Goal: Find specific page/section: Find specific page/section

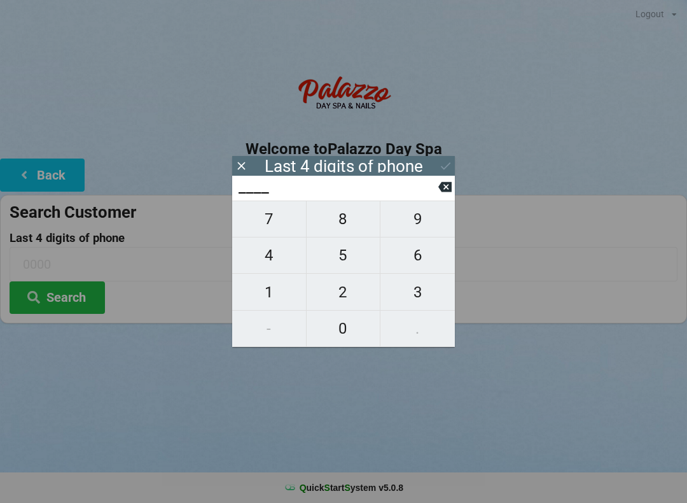
click at [414, 228] on span "9" at bounding box center [418, 219] width 74 height 27
type input "9___"
click at [343, 332] on span "0" at bounding box center [344, 328] width 74 height 27
type input "90__"
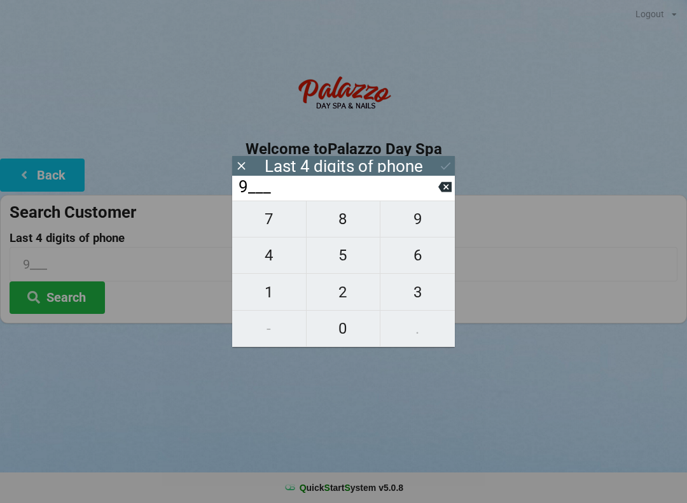
type input "90__"
click at [419, 300] on span "3" at bounding box center [418, 292] width 74 height 27
type input "903_"
click at [260, 304] on span "1" at bounding box center [269, 292] width 74 height 27
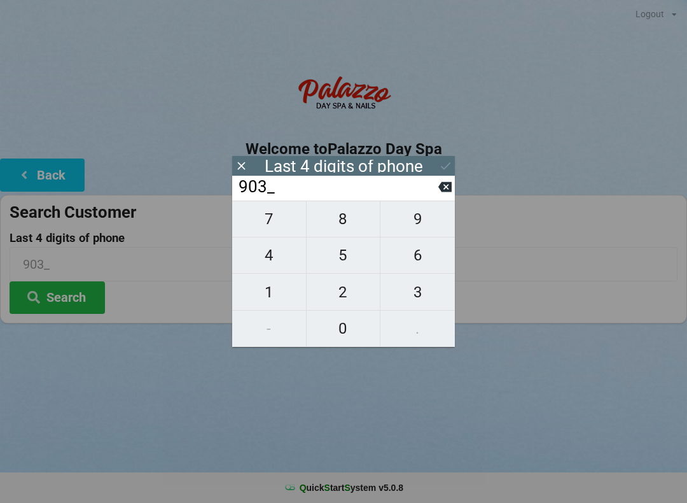
type input "9031"
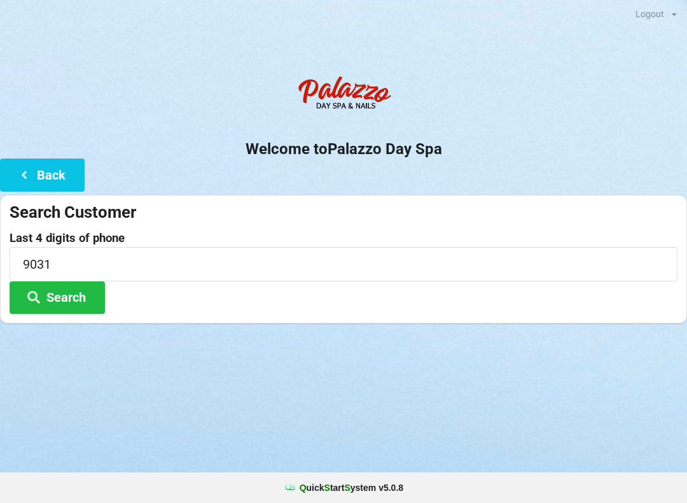
click at [70, 295] on button "Search" at bounding box center [57, 297] width 95 height 32
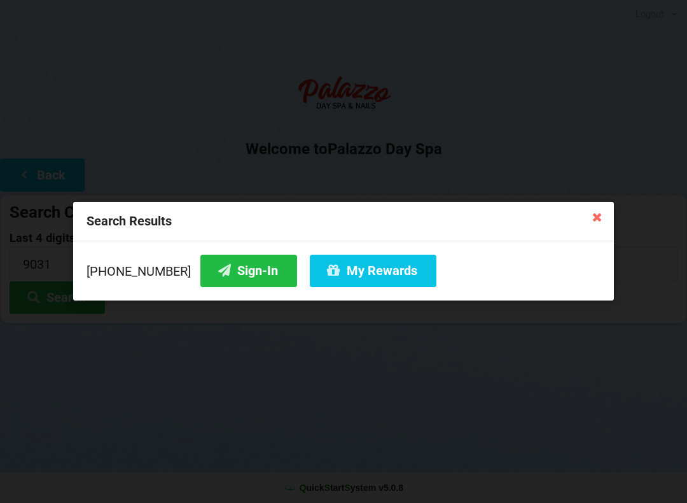
click at [219, 274] on button "Sign-In" at bounding box center [248, 271] width 97 height 32
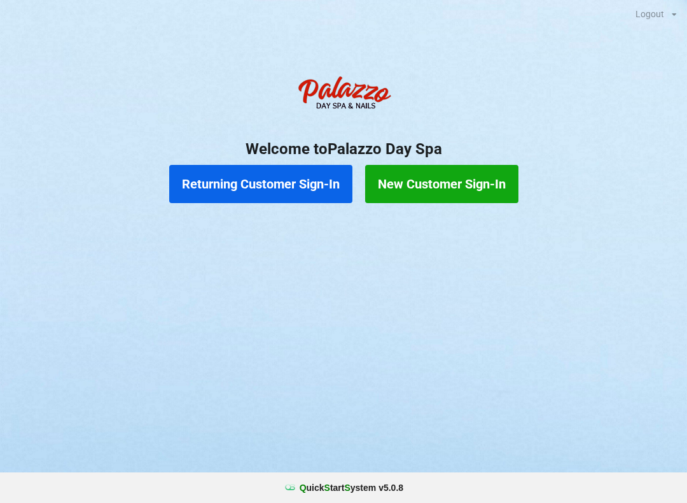
click at [278, 193] on button "Returning Customer Sign-In" at bounding box center [260, 184] width 183 height 38
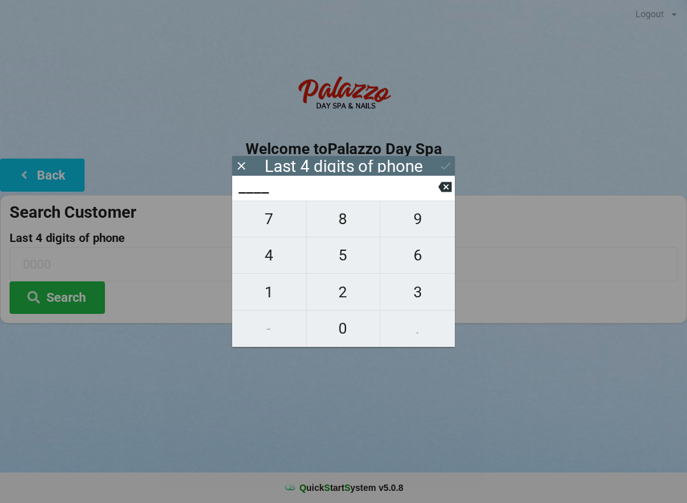
click at [420, 267] on span "6" at bounding box center [418, 255] width 74 height 27
type input "6___"
click at [418, 302] on span "3" at bounding box center [418, 292] width 74 height 27
type input "63__"
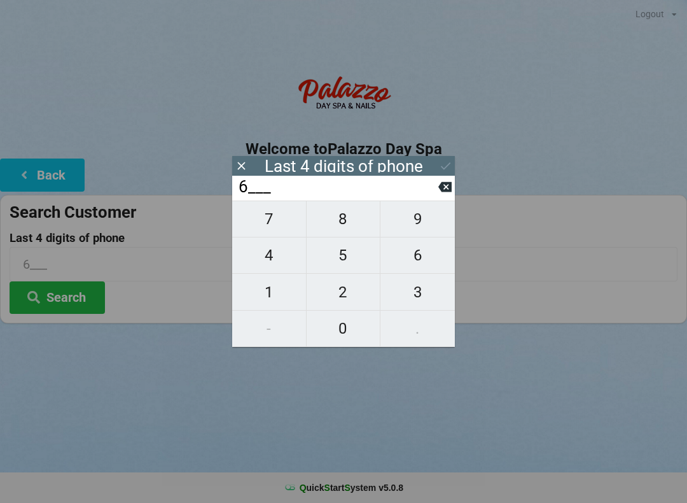
type input "63__"
click at [347, 292] on span "2" at bounding box center [344, 292] width 74 height 27
type input "632_"
click at [412, 292] on span "3" at bounding box center [418, 292] width 74 height 27
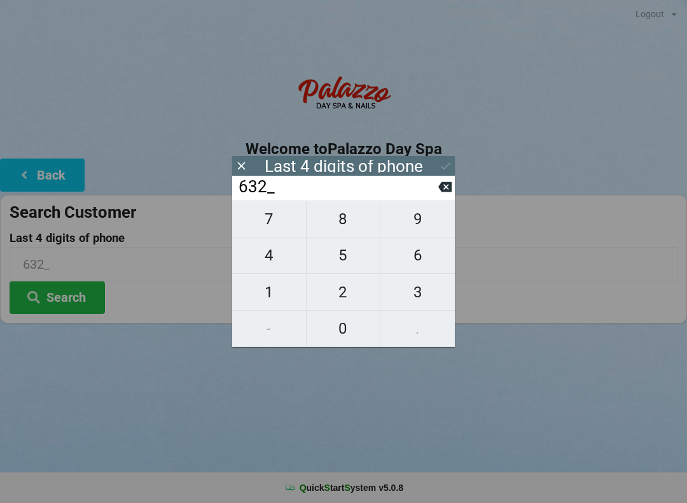
type input "6323"
click at [66, 292] on button "Search" at bounding box center [57, 297] width 95 height 32
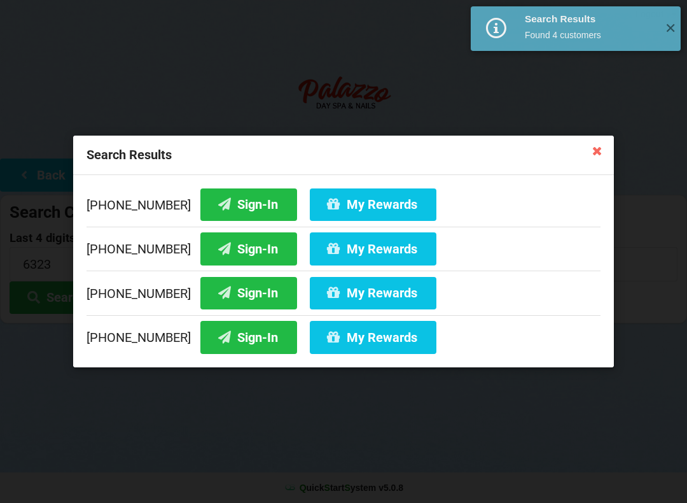
click at [227, 288] on button "Sign-In" at bounding box center [248, 293] width 97 height 32
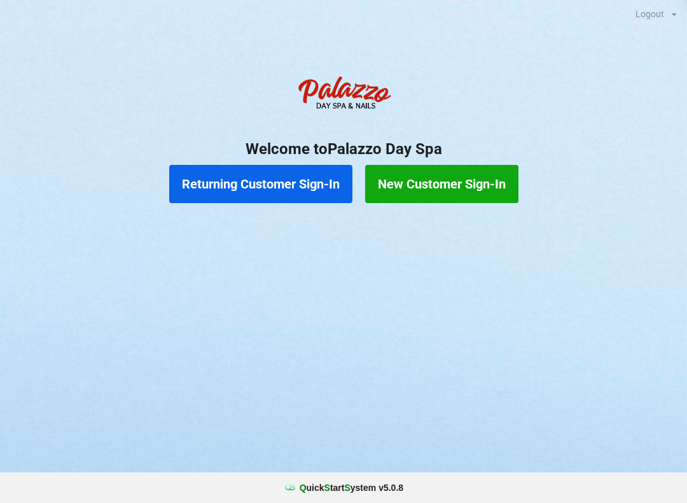
click at [304, 190] on button "Returning Customer Sign-In" at bounding box center [260, 184] width 183 height 38
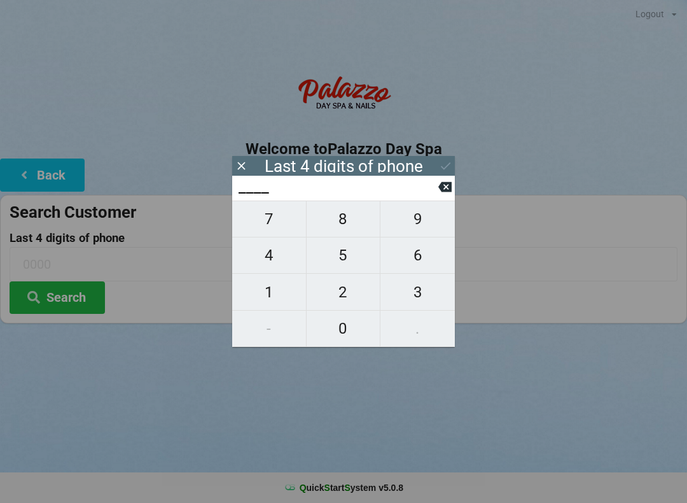
click at [272, 221] on span "7" at bounding box center [269, 219] width 74 height 27
type input "7___"
click at [420, 292] on span "3" at bounding box center [418, 292] width 74 height 27
type input "73__"
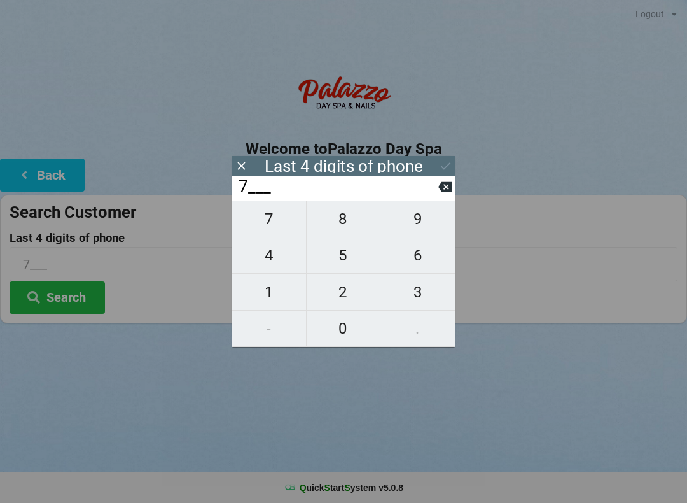
type input "73__"
click at [276, 227] on span "7" at bounding box center [269, 219] width 74 height 27
type input "737_"
click at [272, 264] on span "4" at bounding box center [269, 255] width 74 height 27
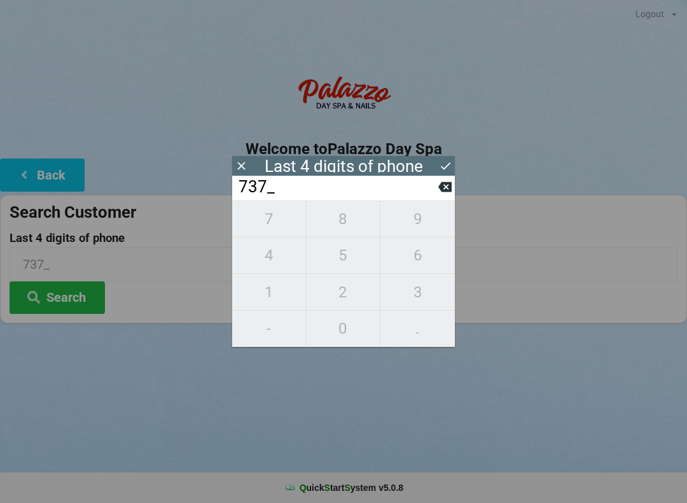
type input "7374"
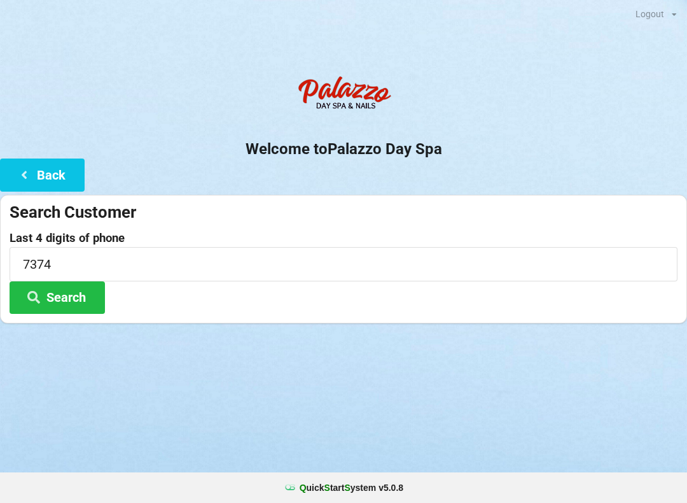
click at [75, 309] on button "Search" at bounding box center [57, 297] width 95 height 32
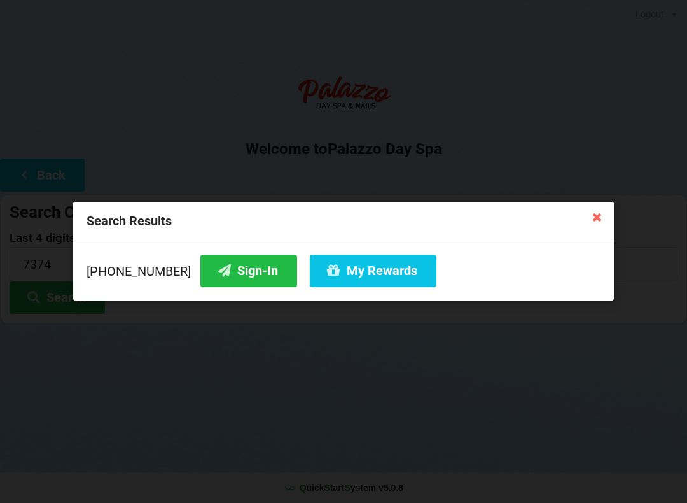
click at [238, 270] on button "Sign-In" at bounding box center [248, 271] width 97 height 32
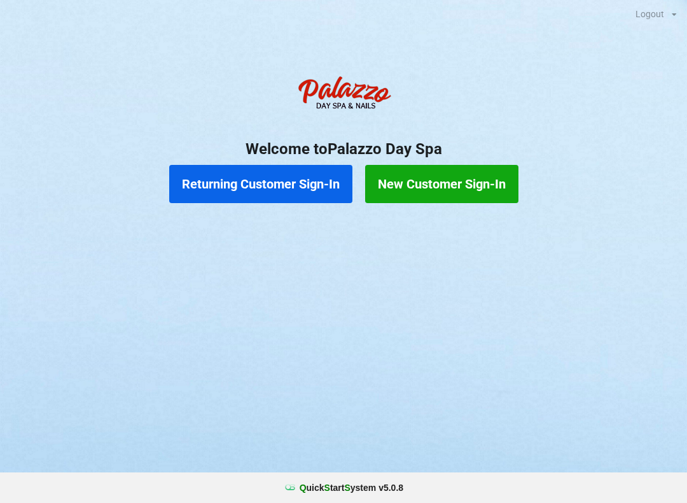
click at [274, 186] on button "Returning Customer Sign-In" at bounding box center [260, 184] width 183 height 38
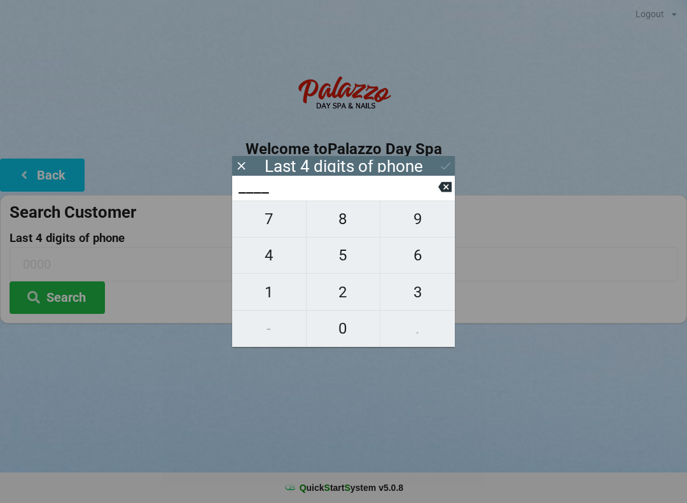
click at [271, 259] on span "4" at bounding box center [269, 255] width 74 height 27
type input "4___"
click at [348, 324] on span "0" at bounding box center [344, 328] width 74 height 27
type input "40__"
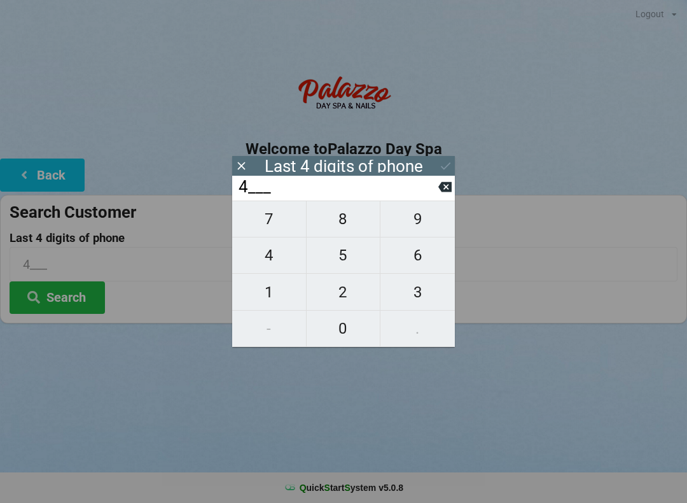
type input "40__"
click at [279, 232] on span "7" at bounding box center [269, 219] width 74 height 27
type input "407_"
click at [274, 262] on span "4" at bounding box center [269, 255] width 74 height 27
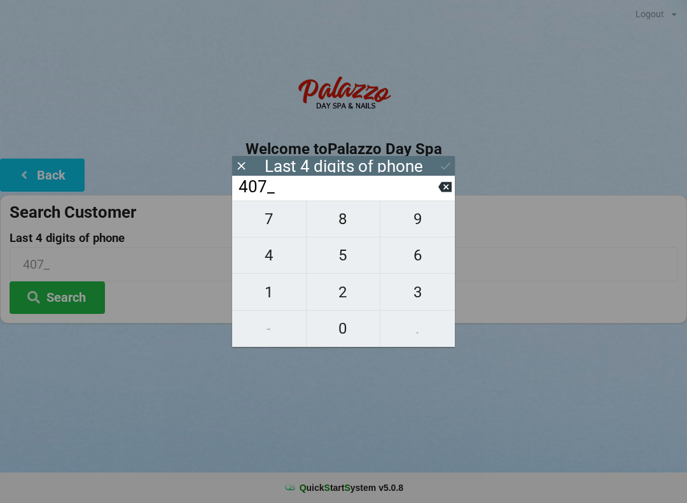
type input "4074"
click at [276, 260] on div "7 8 9 4 5 6 1 2 3 - 0 ." at bounding box center [343, 273] width 223 height 146
click at [277, 258] on div "7 8 9 4 5 6 1 2 3 - 0 ." at bounding box center [343, 273] width 223 height 146
click at [286, 260] on div "7 8 9 4 5 6 1 2 3 - 0 ." at bounding box center [343, 273] width 223 height 146
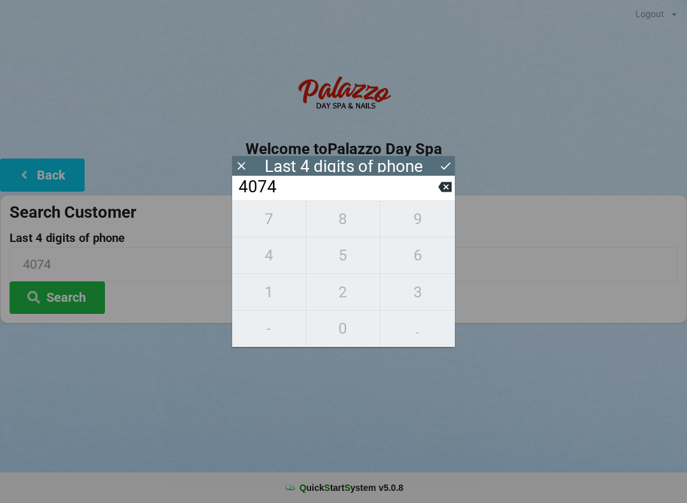
click at [445, 192] on icon at bounding box center [444, 187] width 13 height 10
click at [446, 192] on icon at bounding box center [444, 187] width 13 height 10
click at [447, 192] on icon at bounding box center [444, 186] width 13 height 13
click at [445, 192] on icon at bounding box center [444, 186] width 13 height 13
click at [443, 192] on icon at bounding box center [444, 187] width 13 height 10
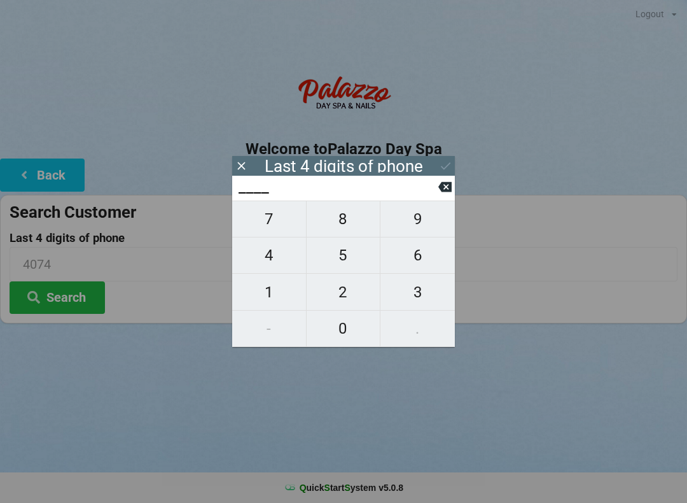
click at [420, 223] on span "9" at bounding box center [418, 219] width 74 height 27
type input "9___"
click at [416, 293] on span "3" at bounding box center [418, 292] width 74 height 27
type input "93__"
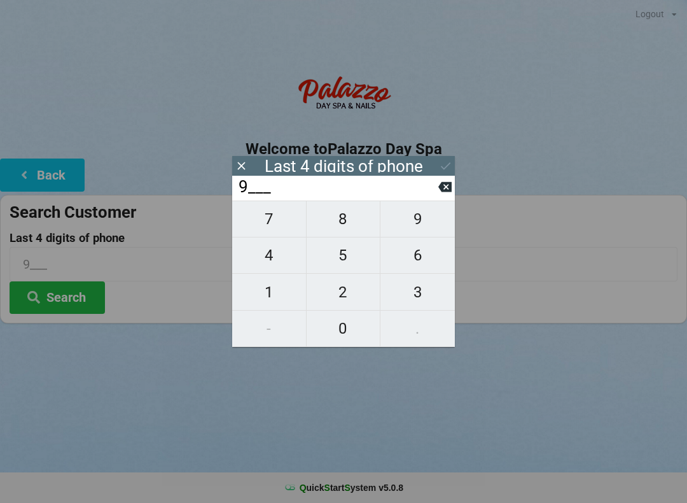
type input "93__"
click at [267, 298] on span "1" at bounding box center [269, 292] width 74 height 27
type input "931_"
click at [265, 224] on span "7" at bounding box center [269, 219] width 74 height 27
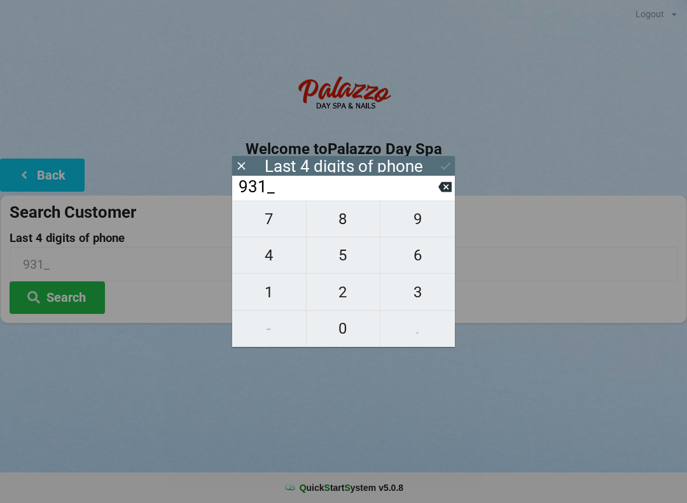
type input "9317"
click at [446, 166] on icon at bounding box center [445, 165] width 13 height 13
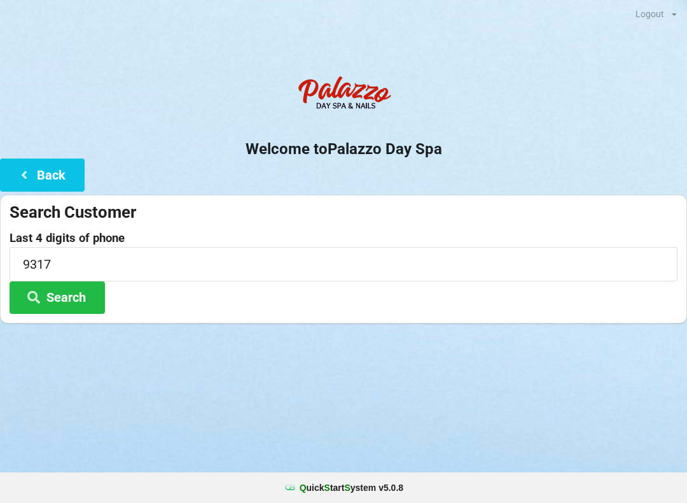
click at [73, 301] on button "Search" at bounding box center [57, 297] width 95 height 32
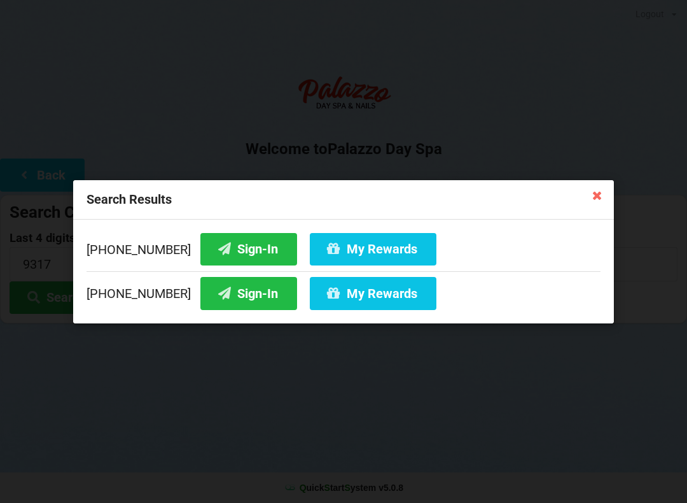
click at [219, 295] on button "Sign-In" at bounding box center [248, 293] width 97 height 32
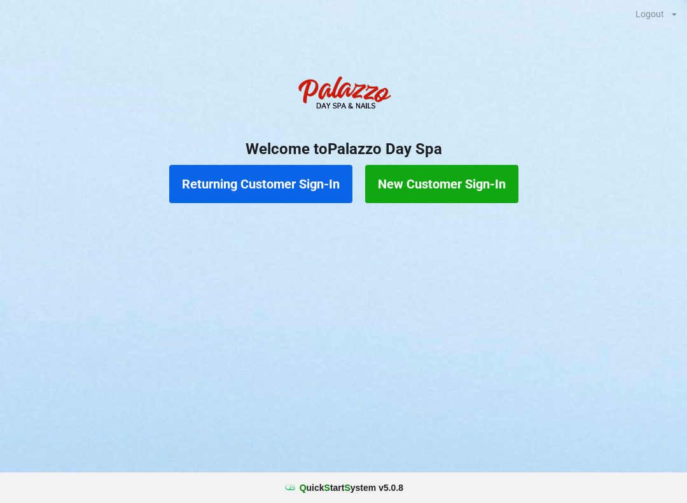
click at [251, 183] on button "Returning Customer Sign-In" at bounding box center [260, 184] width 183 height 38
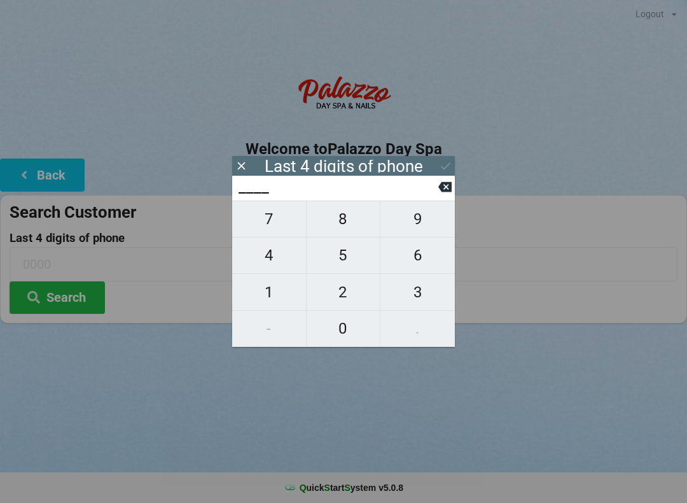
click at [410, 232] on span "9" at bounding box center [418, 219] width 74 height 27
type input "9___"
click at [347, 269] on span "5" at bounding box center [344, 255] width 74 height 27
type input "95__"
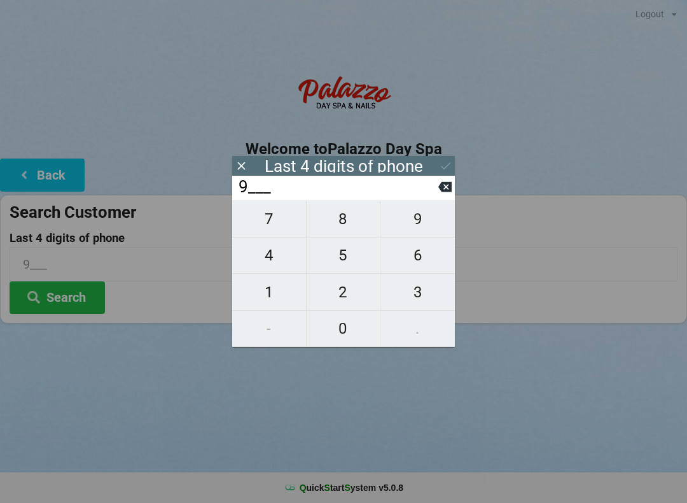
type input "95__"
click at [339, 333] on span "0" at bounding box center [344, 328] width 74 height 27
type input "950_"
click at [417, 231] on span "9" at bounding box center [418, 219] width 74 height 27
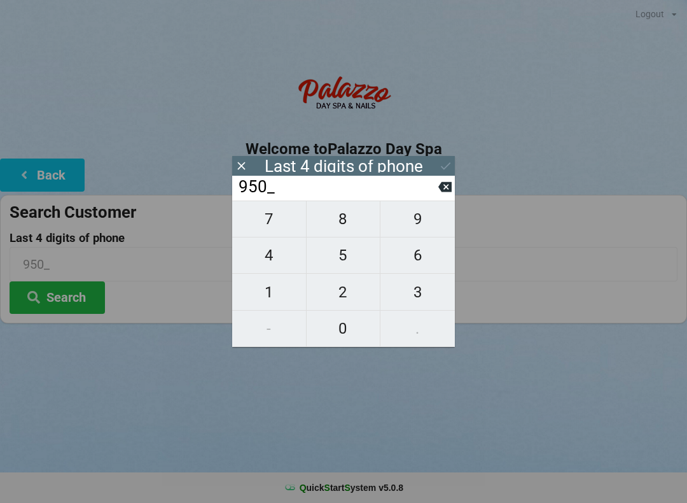
type input "9509"
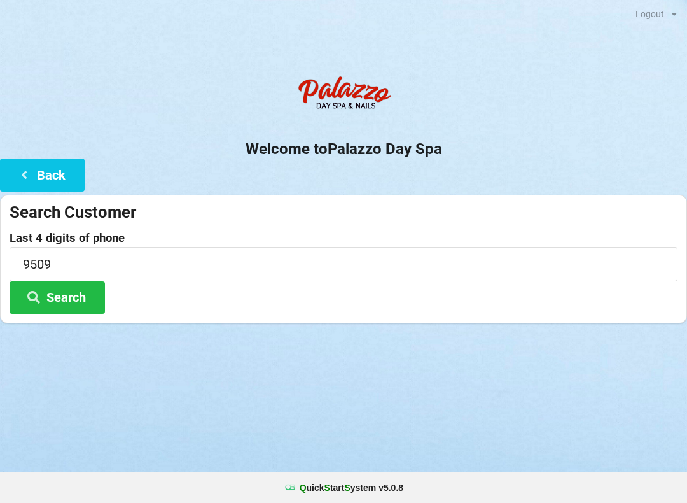
click at [70, 281] on button "Search" at bounding box center [57, 297] width 95 height 32
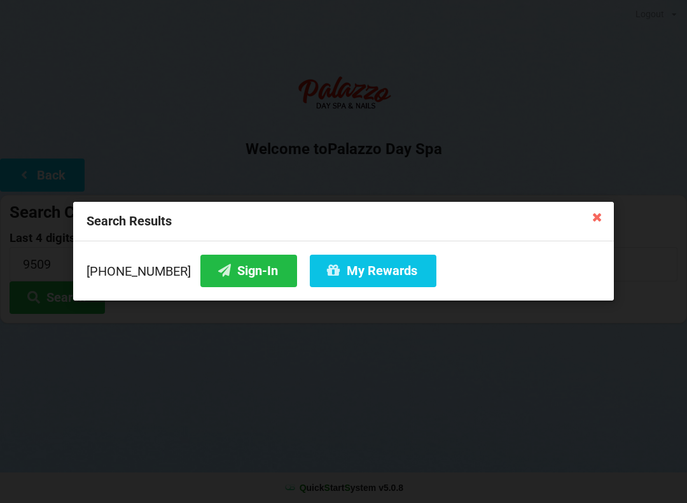
click at [233, 275] on button "Sign-In" at bounding box center [248, 271] width 97 height 32
